Goal: Task Accomplishment & Management: Manage account settings

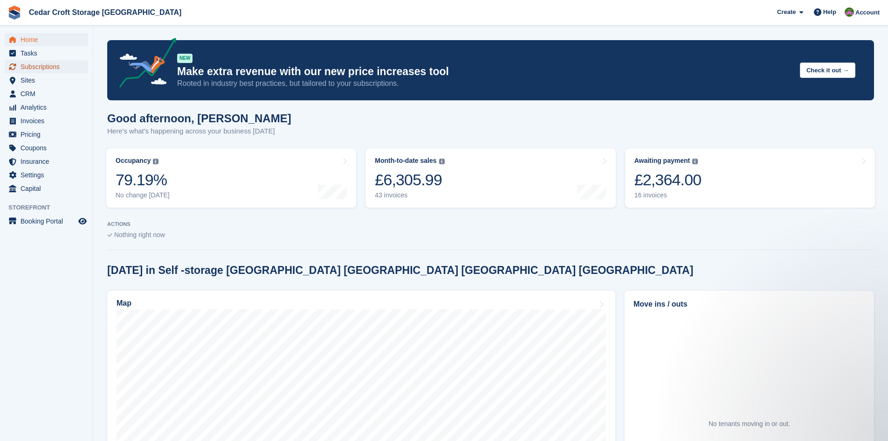
click at [25, 68] on span "Subscriptions" at bounding box center [49, 66] width 56 height 13
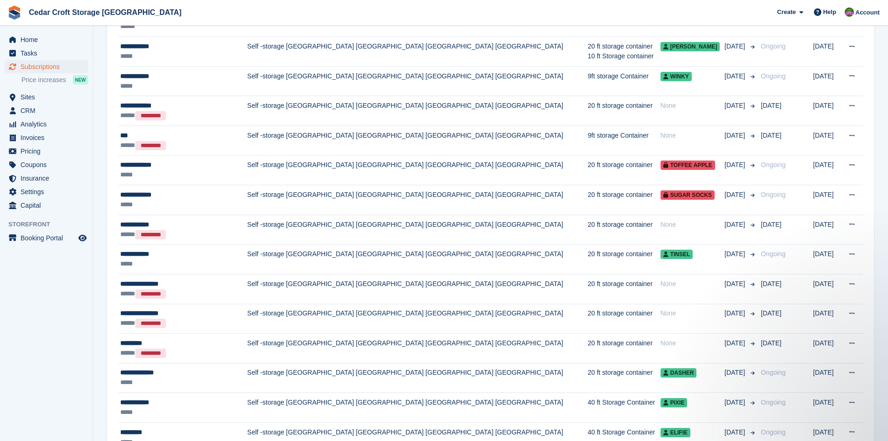
scroll to position [373, 0]
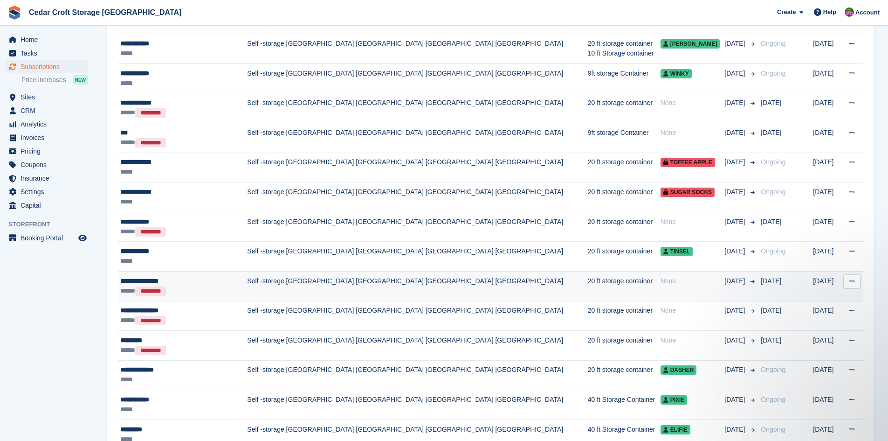
click at [854, 282] on icon at bounding box center [851, 281] width 5 height 6
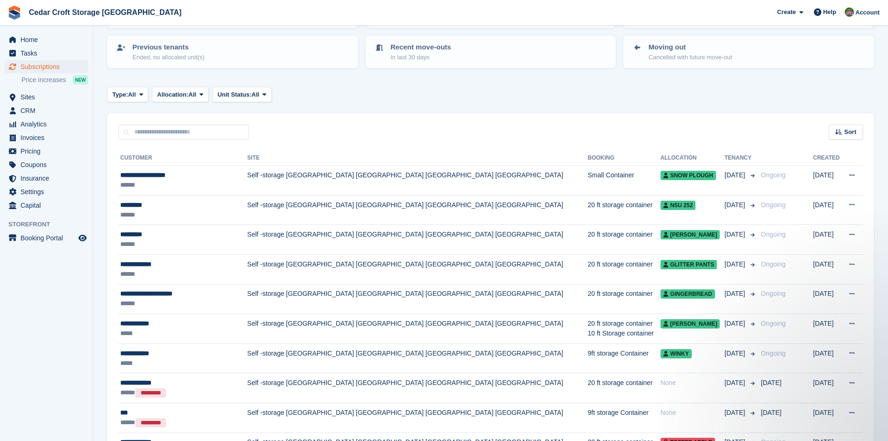
scroll to position [0, 0]
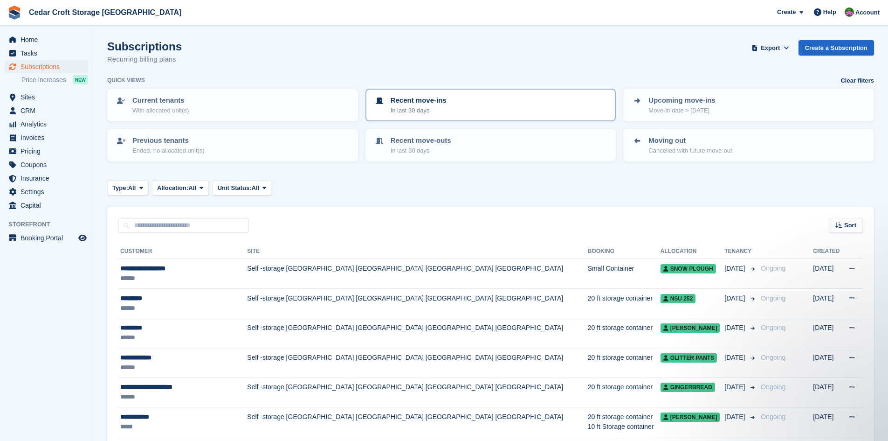
click at [420, 98] on p "Recent move-ins" at bounding box center [419, 100] width 56 height 11
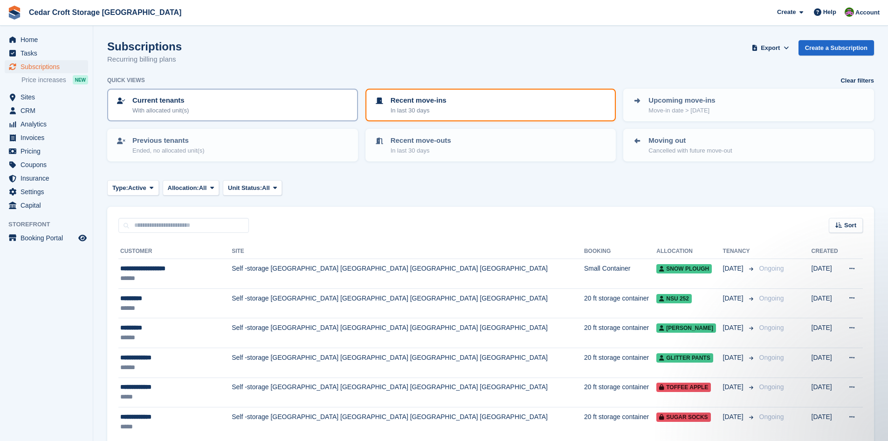
click at [154, 104] on p "Current tenants" at bounding box center [160, 100] width 56 height 11
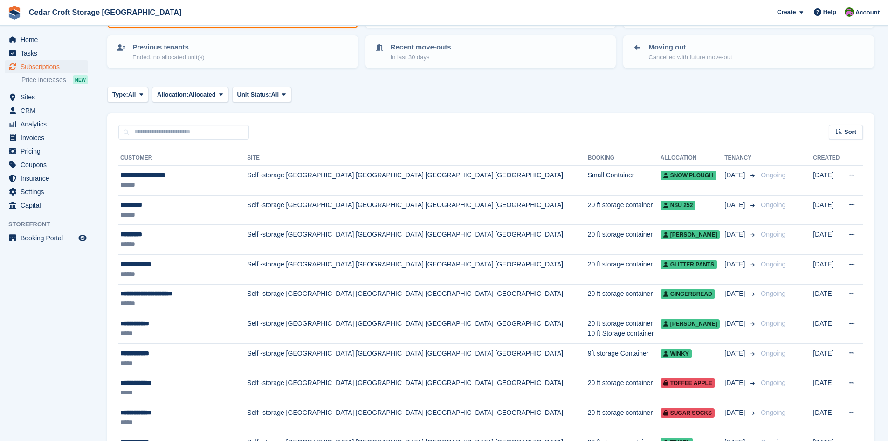
scroll to position [140, 0]
